Goal: Find specific page/section: Find specific page/section

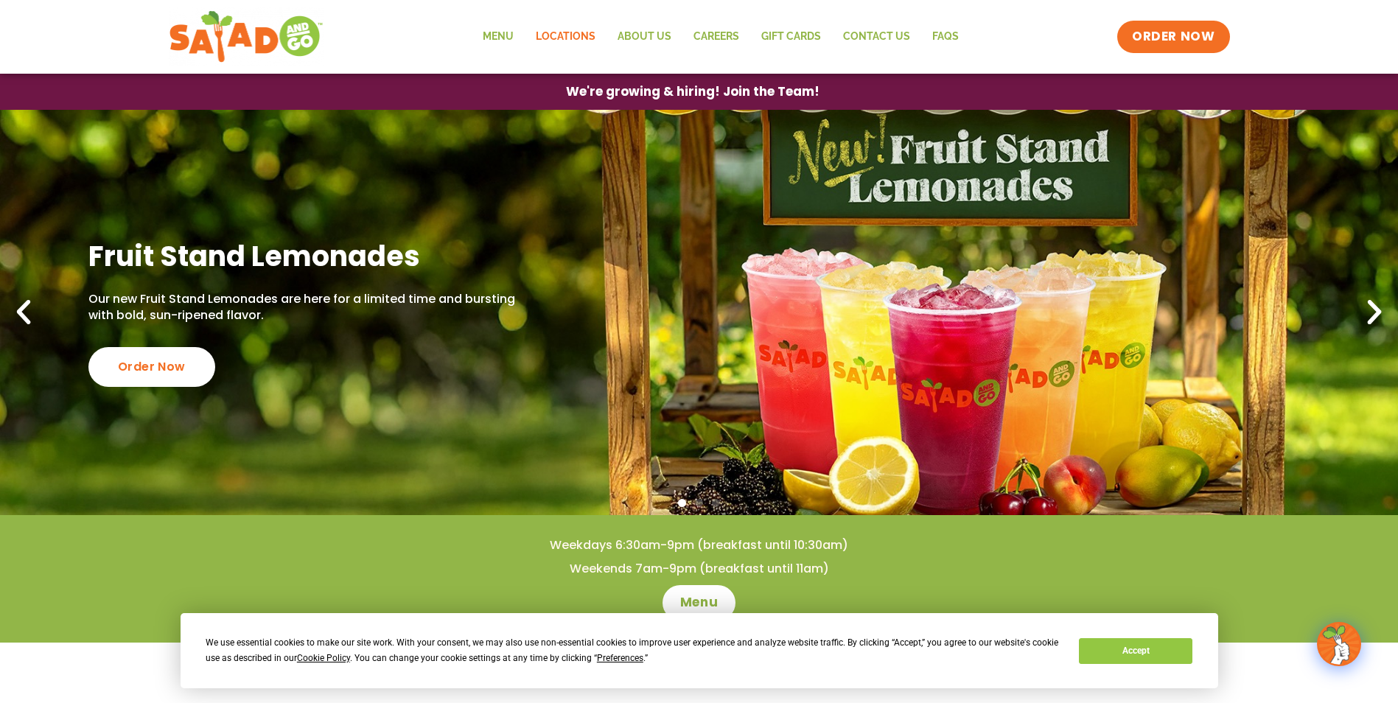
click at [572, 29] on link "Locations" at bounding box center [566, 37] width 82 height 34
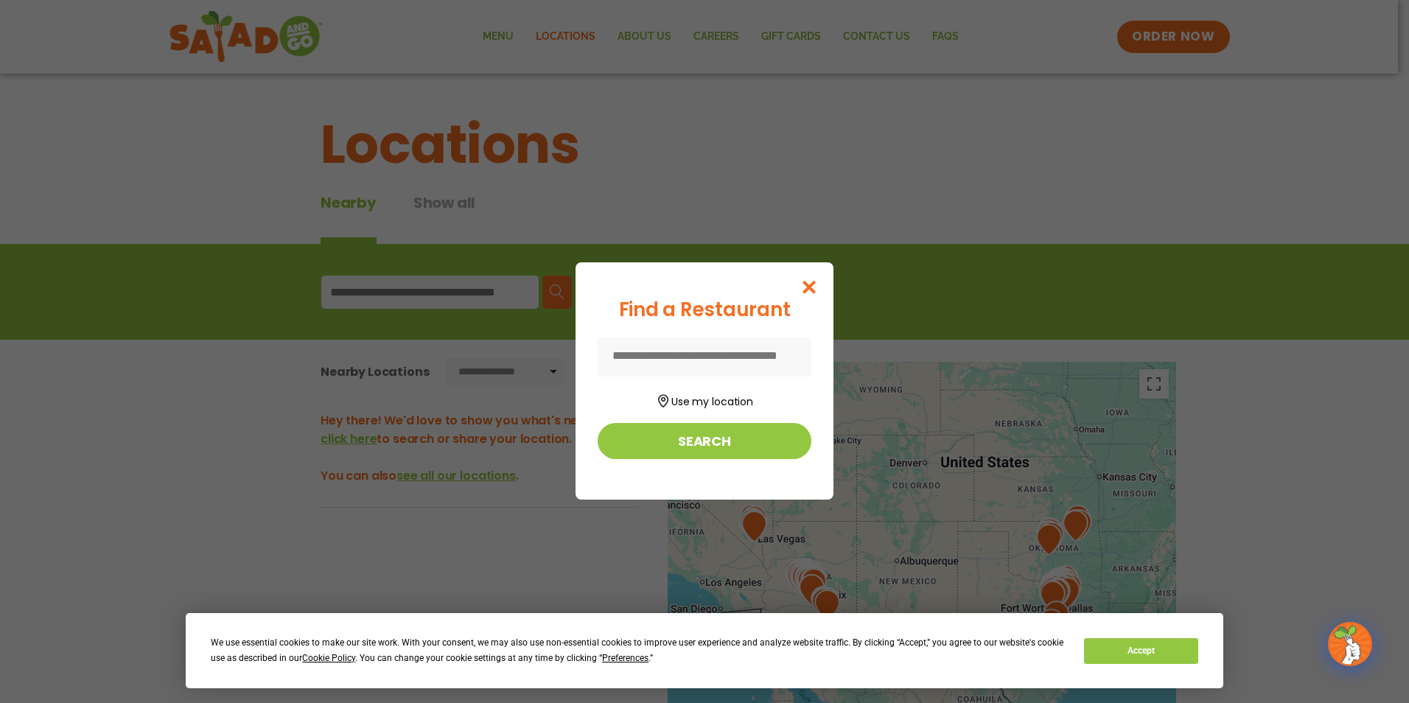
click at [715, 361] on input at bounding box center [705, 357] width 214 height 39
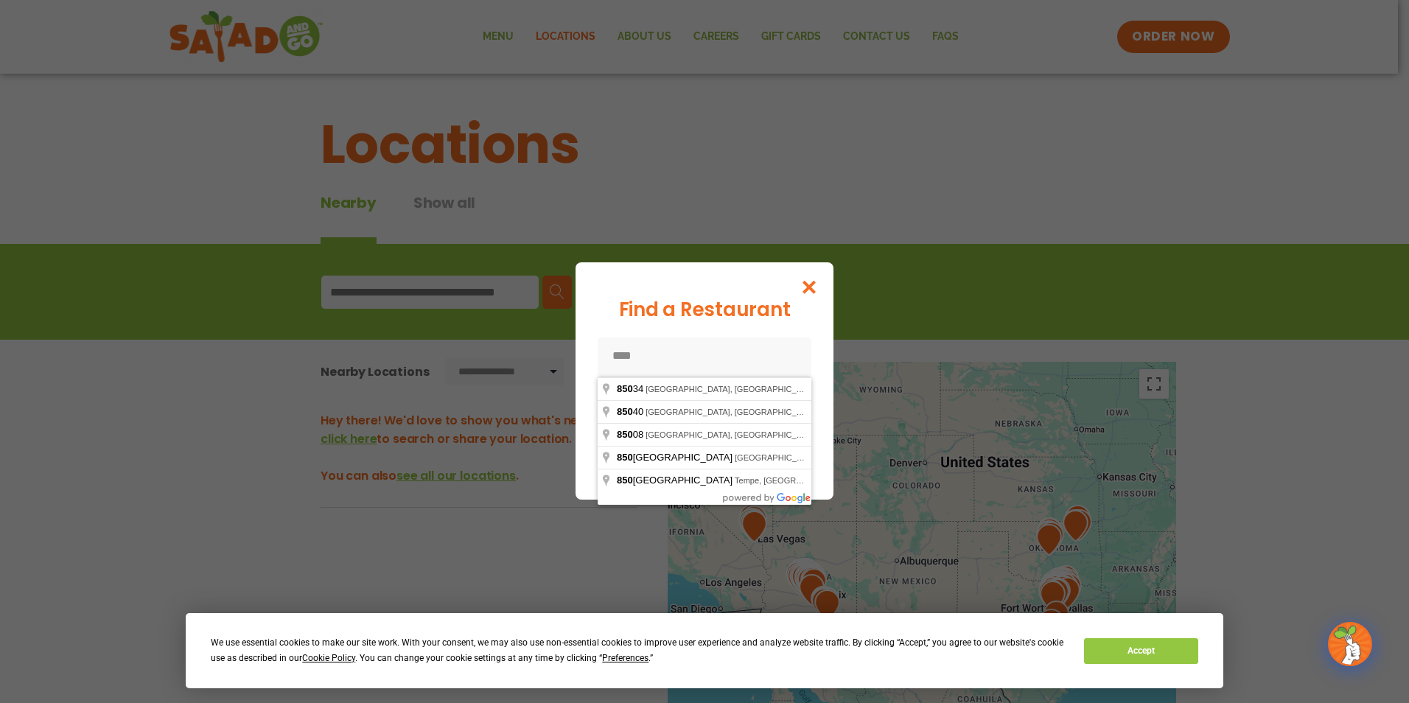
type input "*****"
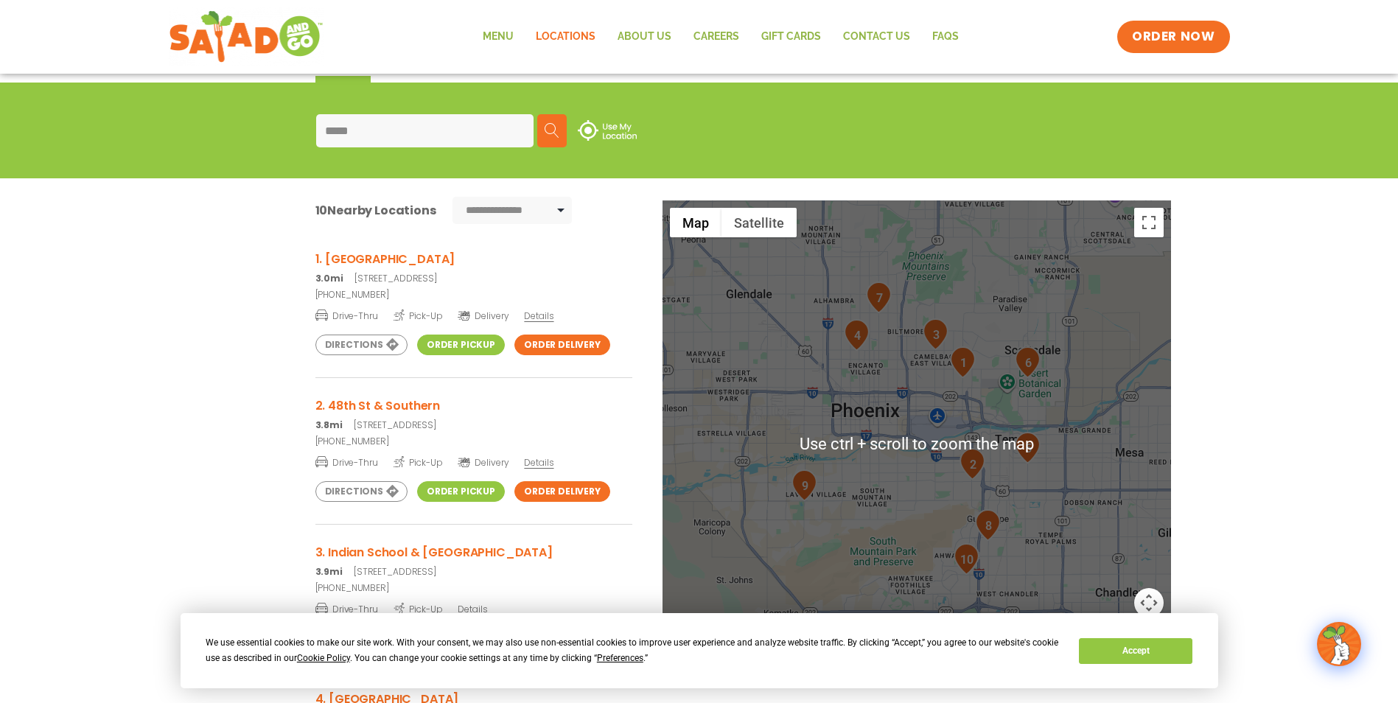
scroll to position [295, 0]
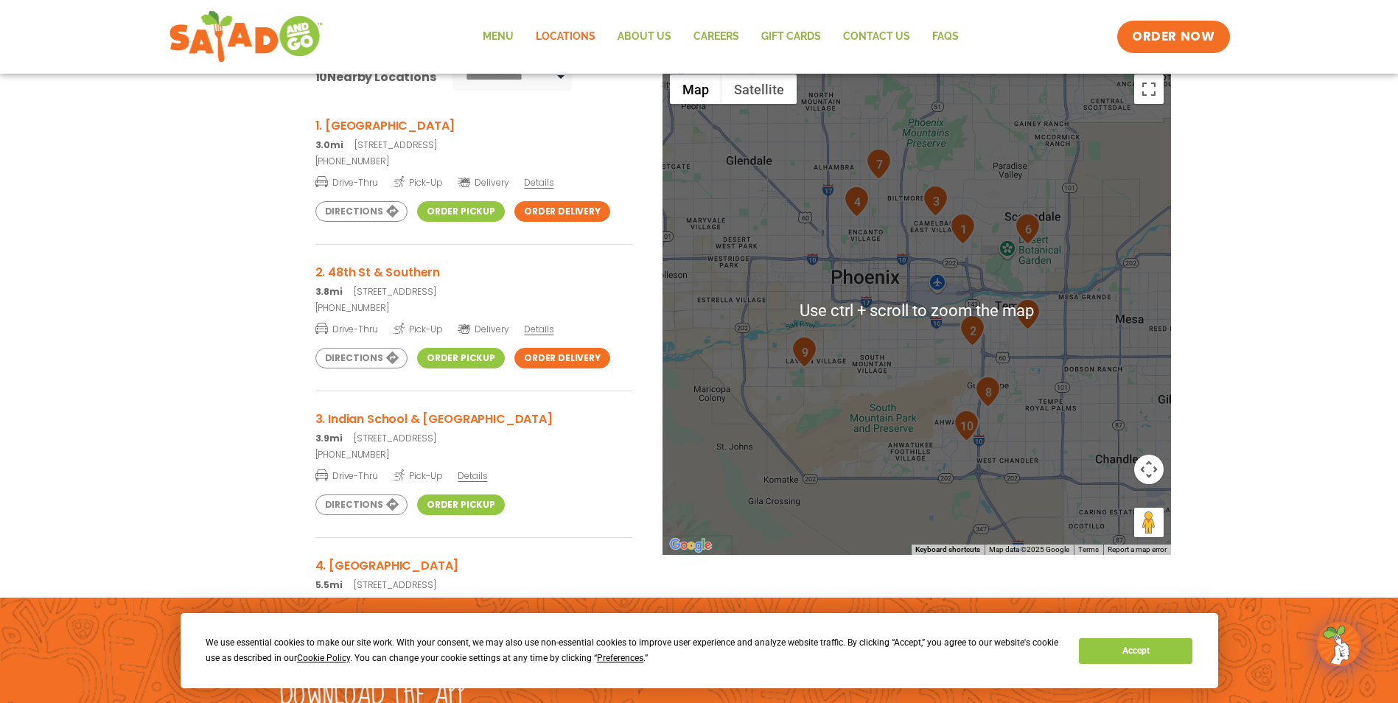
click at [960, 366] on div at bounding box center [917, 311] width 509 height 488
click at [914, 299] on div at bounding box center [917, 311] width 509 height 488
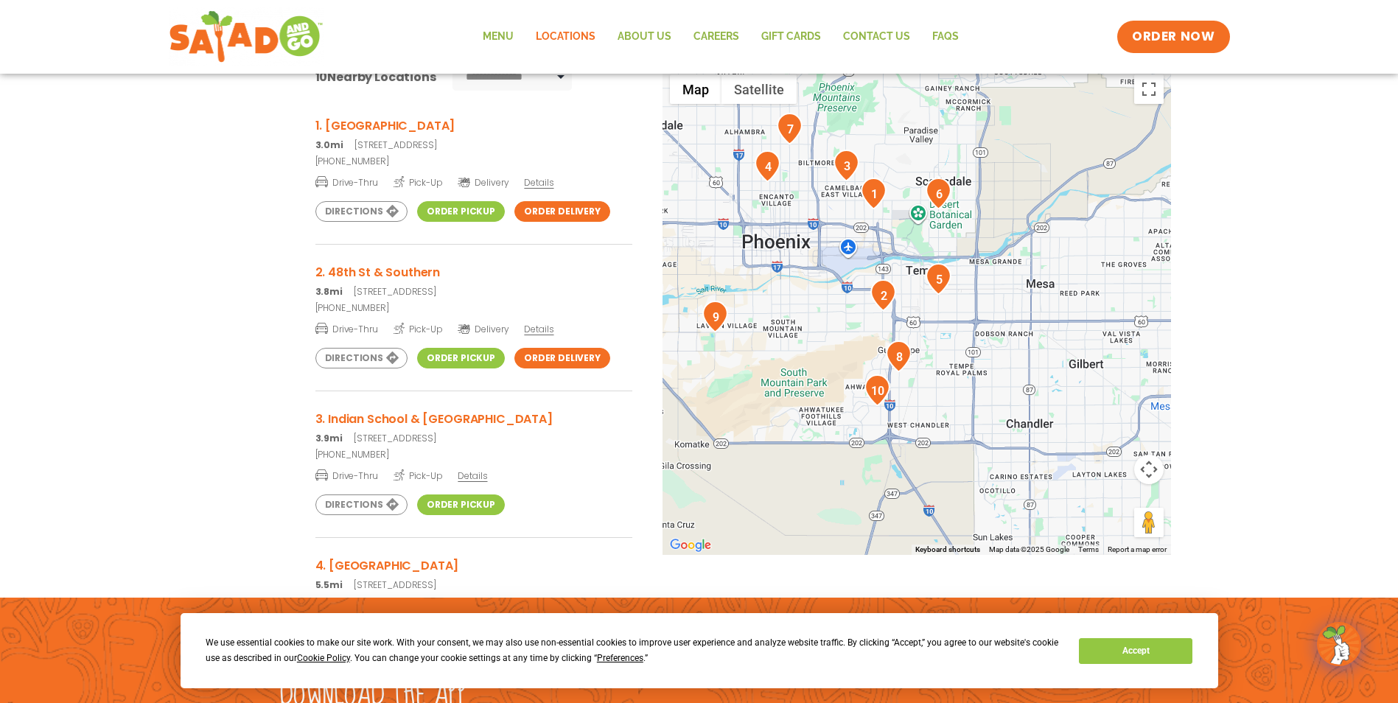
drag, startPoint x: 1021, startPoint y: 353, endPoint x: 930, endPoint y: 306, distance: 102.2
click at [930, 306] on div at bounding box center [917, 311] width 509 height 488
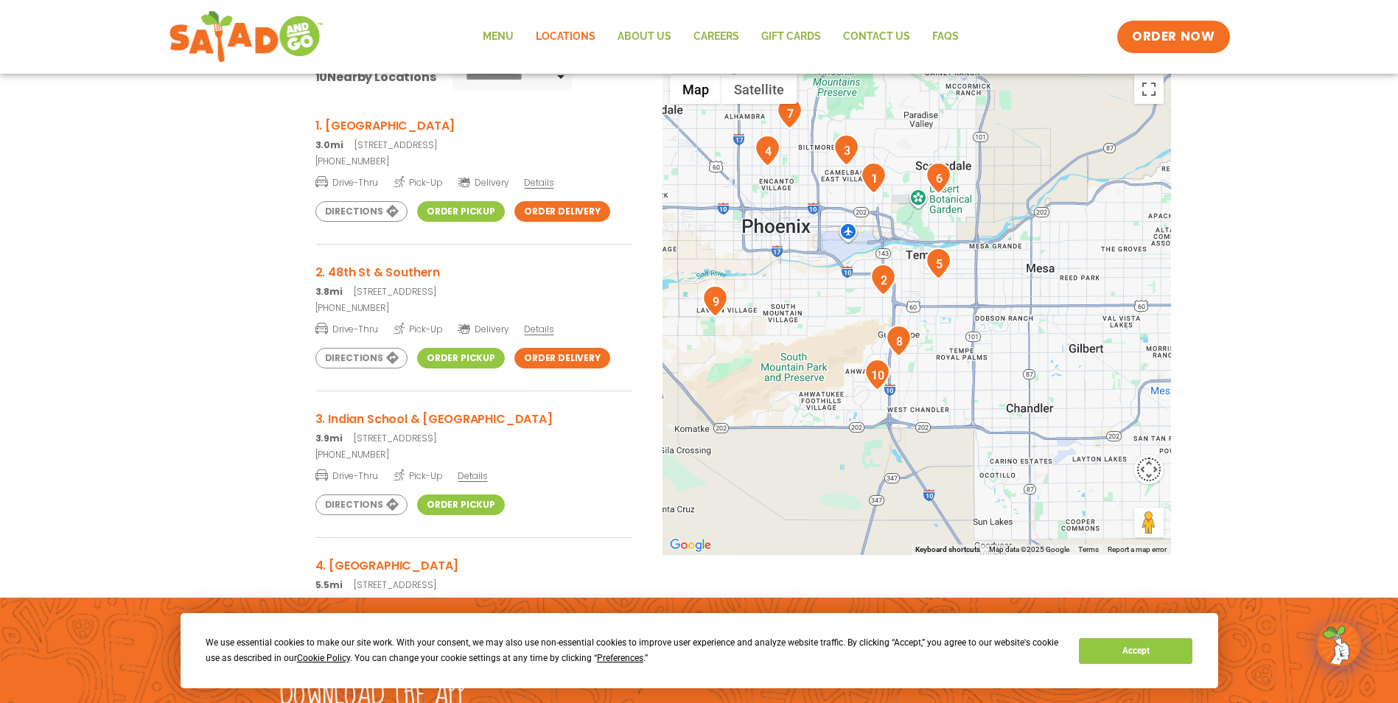
click at [1147, 470] on button "Map camera controls" at bounding box center [1148, 469] width 29 height 29
click at [1102, 438] on button "Zoom in" at bounding box center [1111, 432] width 29 height 29
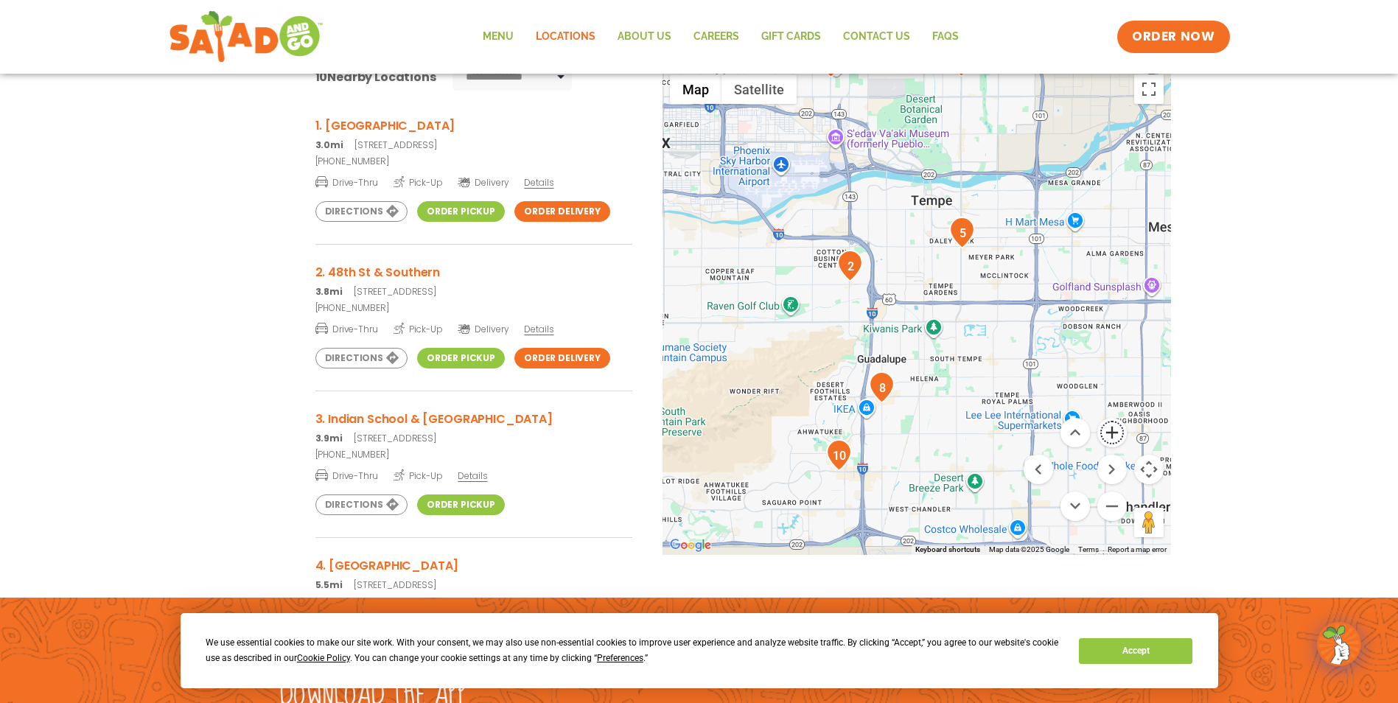
click at [1117, 430] on button "Zoom in" at bounding box center [1111, 432] width 29 height 29
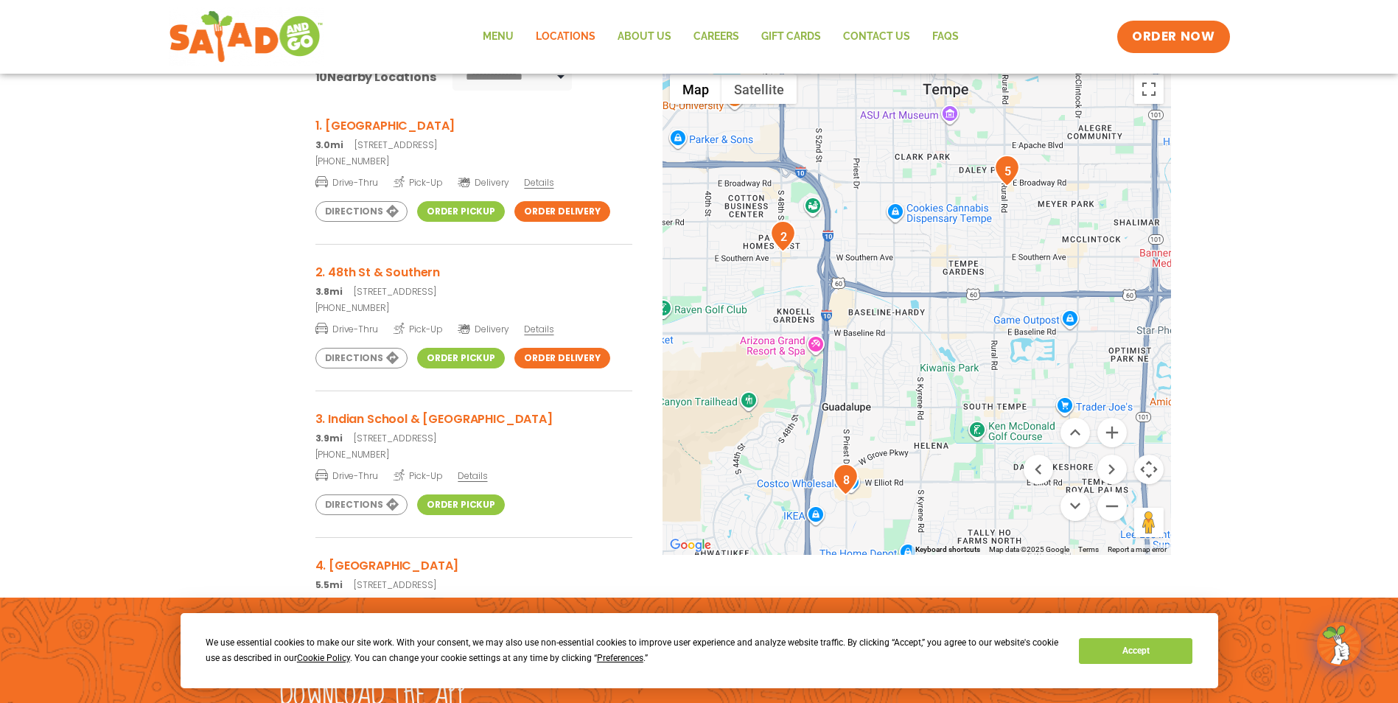
click at [844, 475] on img "8" at bounding box center [846, 480] width 26 height 32
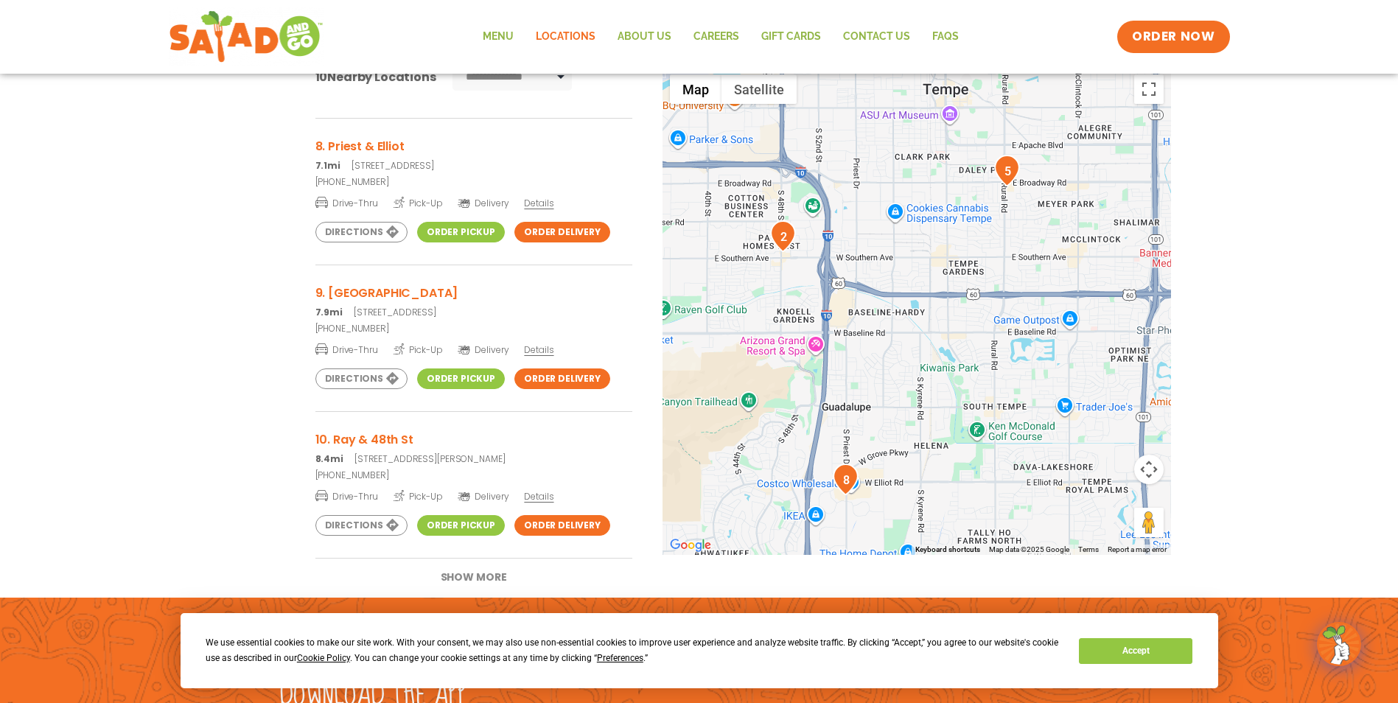
click at [545, 205] on span "Details" at bounding box center [538, 203] width 29 height 13
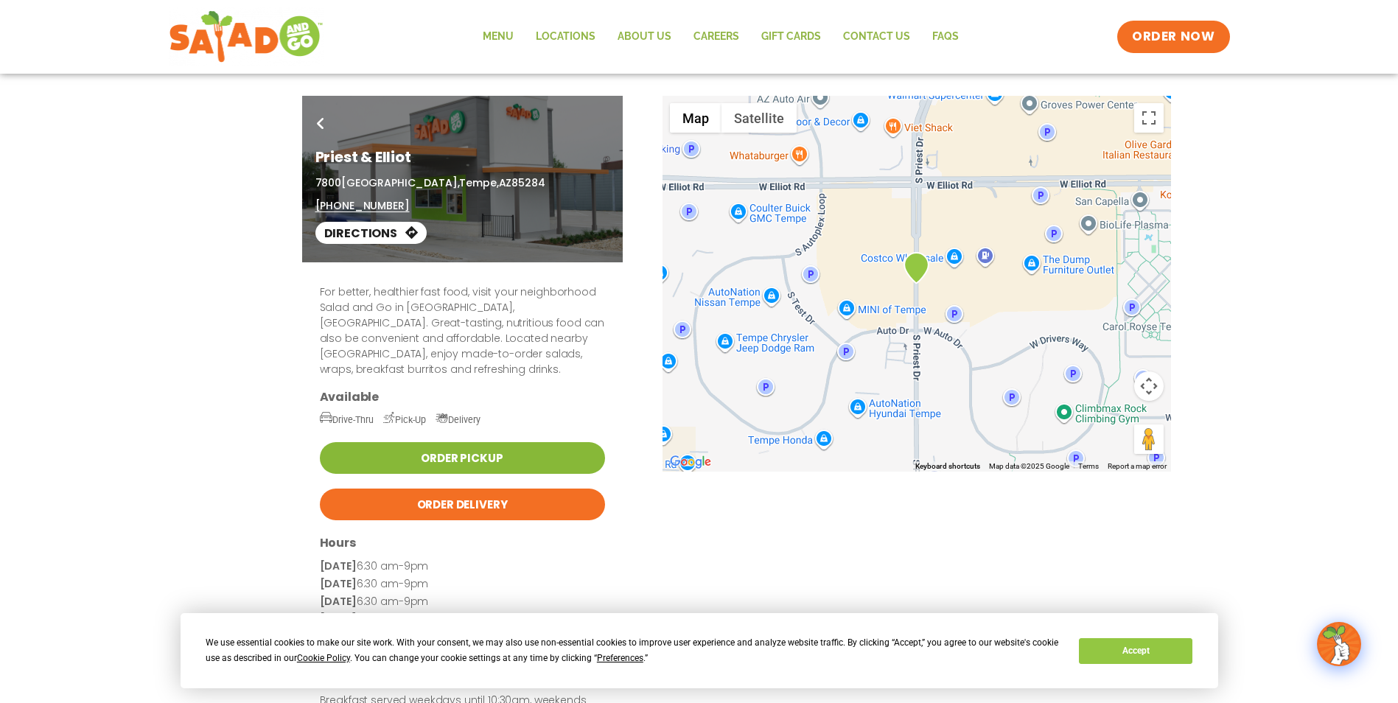
click at [458, 447] on link "Order Pickup" at bounding box center [462, 458] width 285 height 32
